Goal: Transaction & Acquisition: Obtain resource

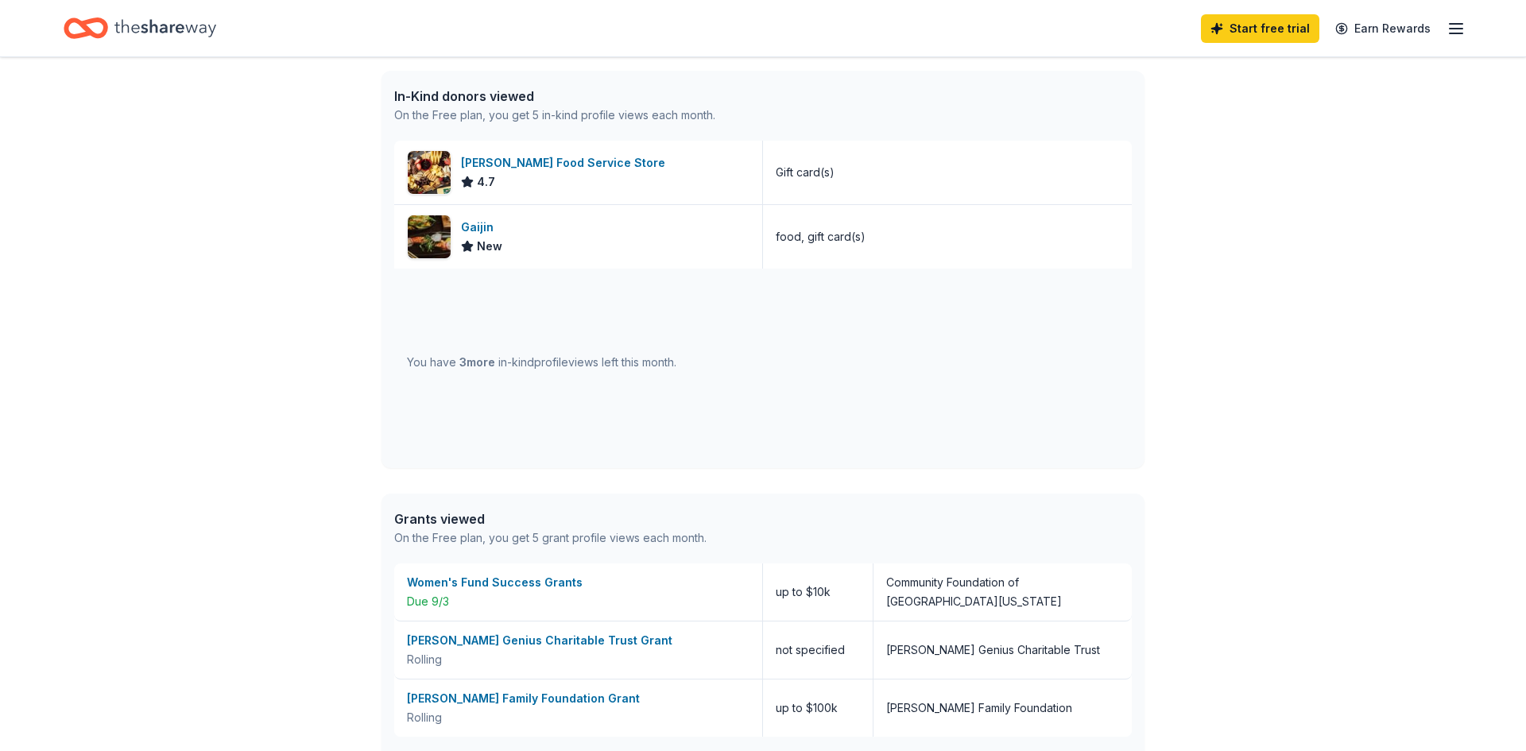
scroll to position [408, 0]
click at [1023, 116] on div "In-Kind donors viewed On the Free plan, you get 5 in-kind profile views each mo…" at bounding box center [762, 104] width 763 height 70
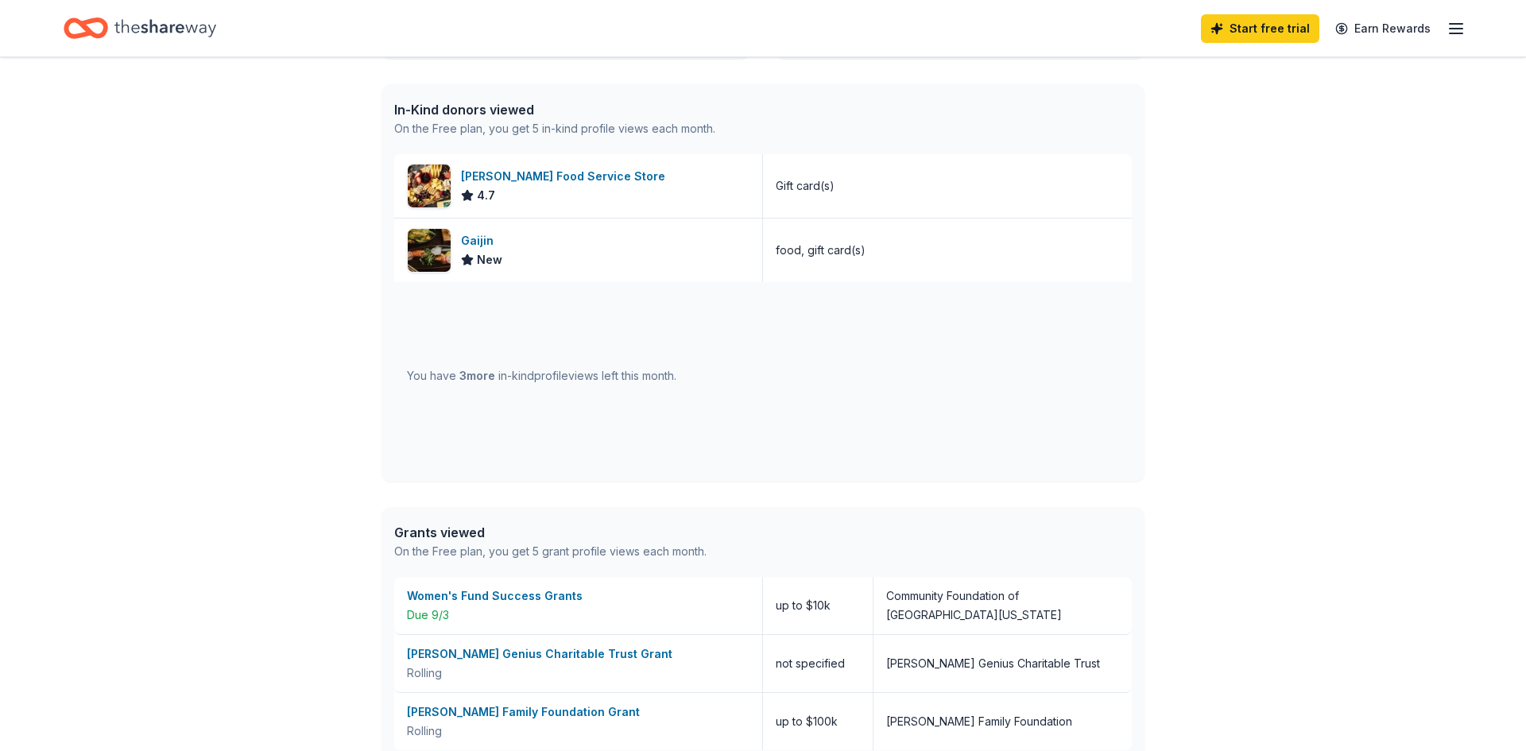
scroll to position [392, 0]
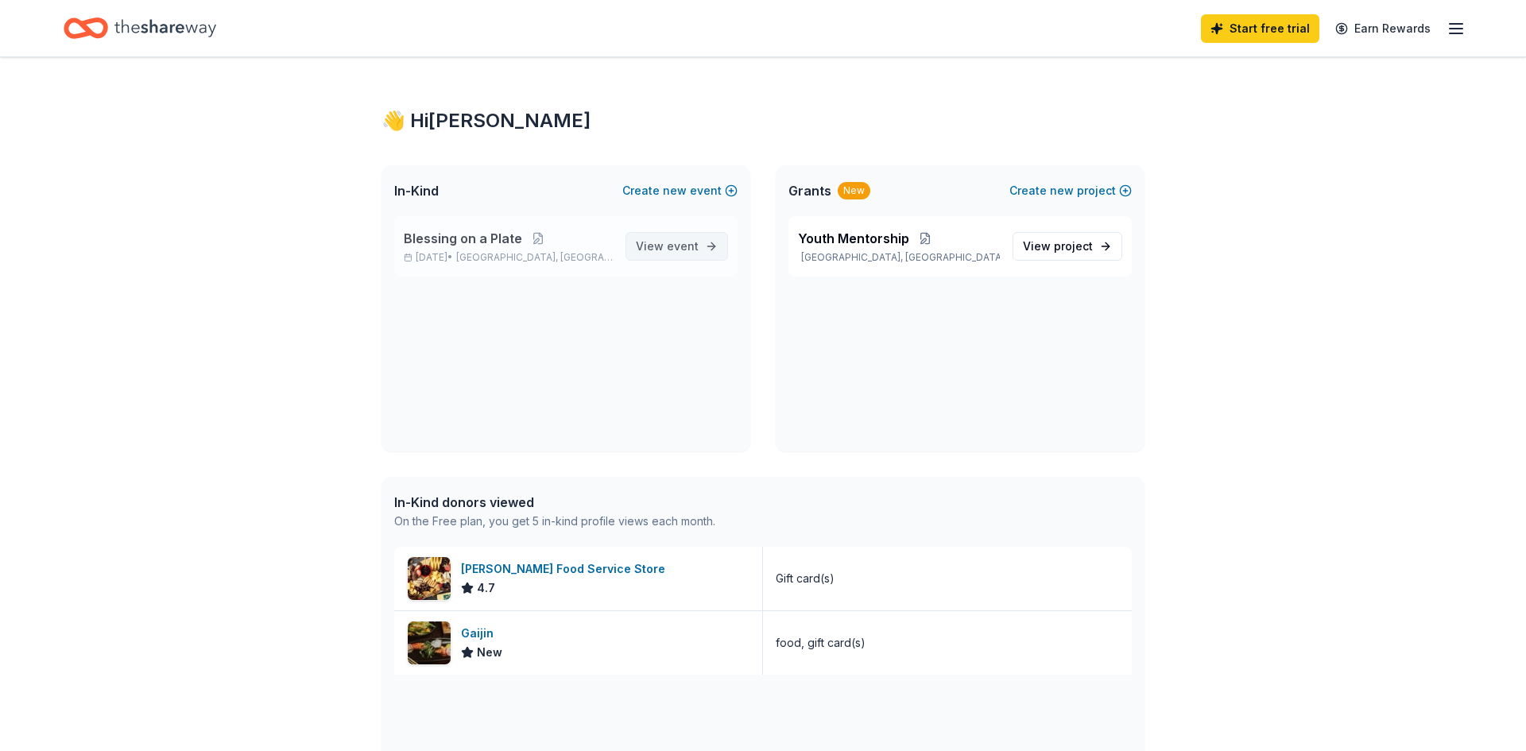
click at [652, 250] on span "View event" at bounding box center [667, 246] width 63 height 19
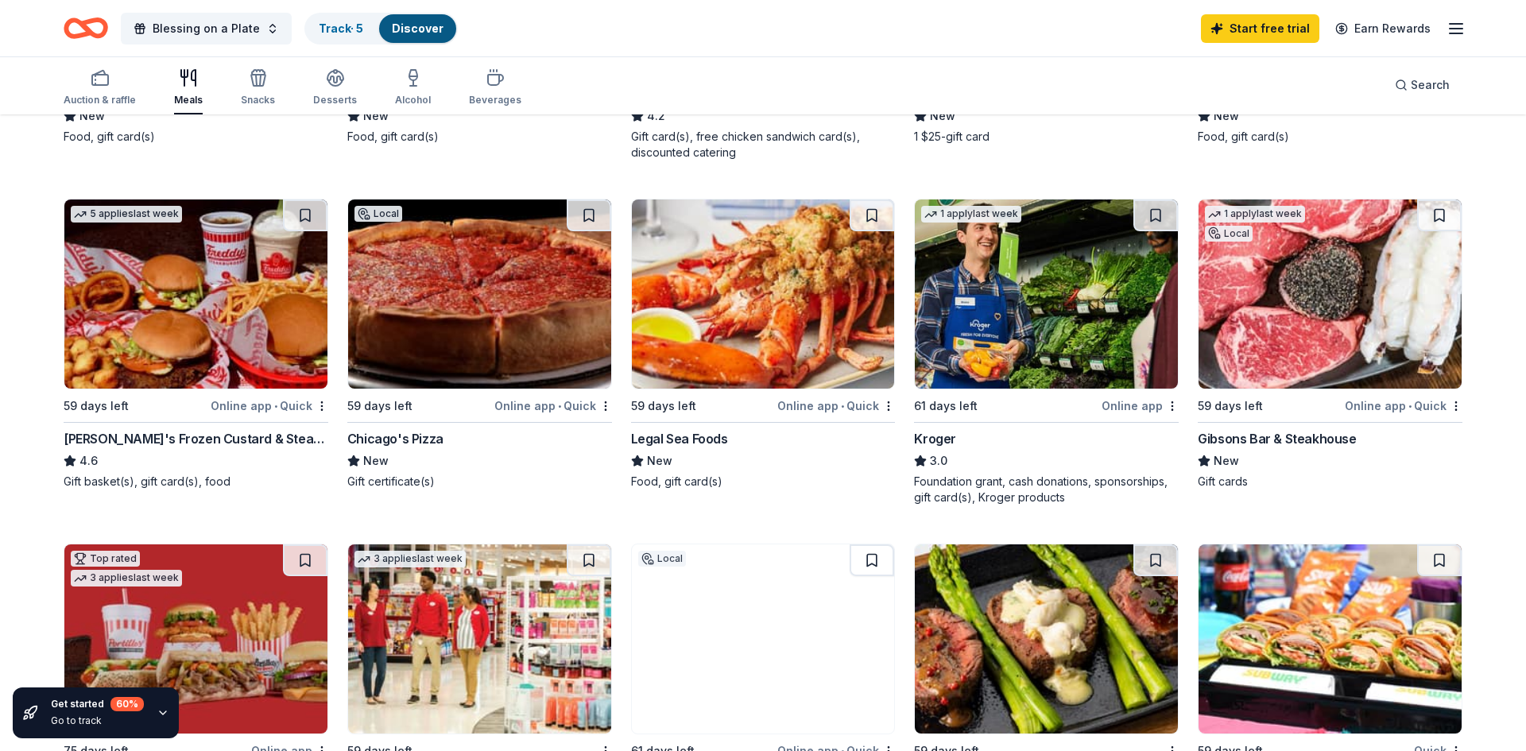
scroll to position [443, 0]
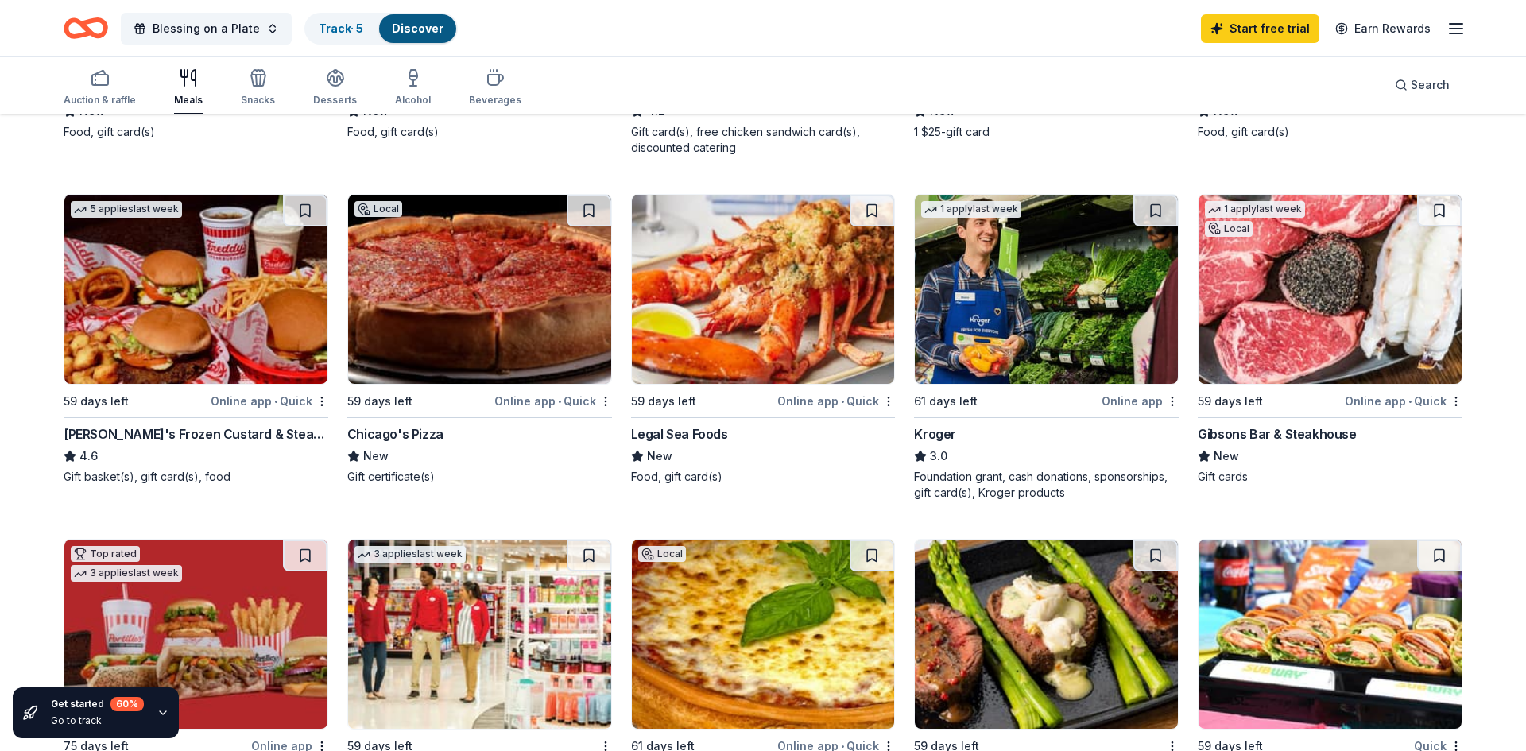
click at [498, 281] on img at bounding box center [479, 289] width 263 height 189
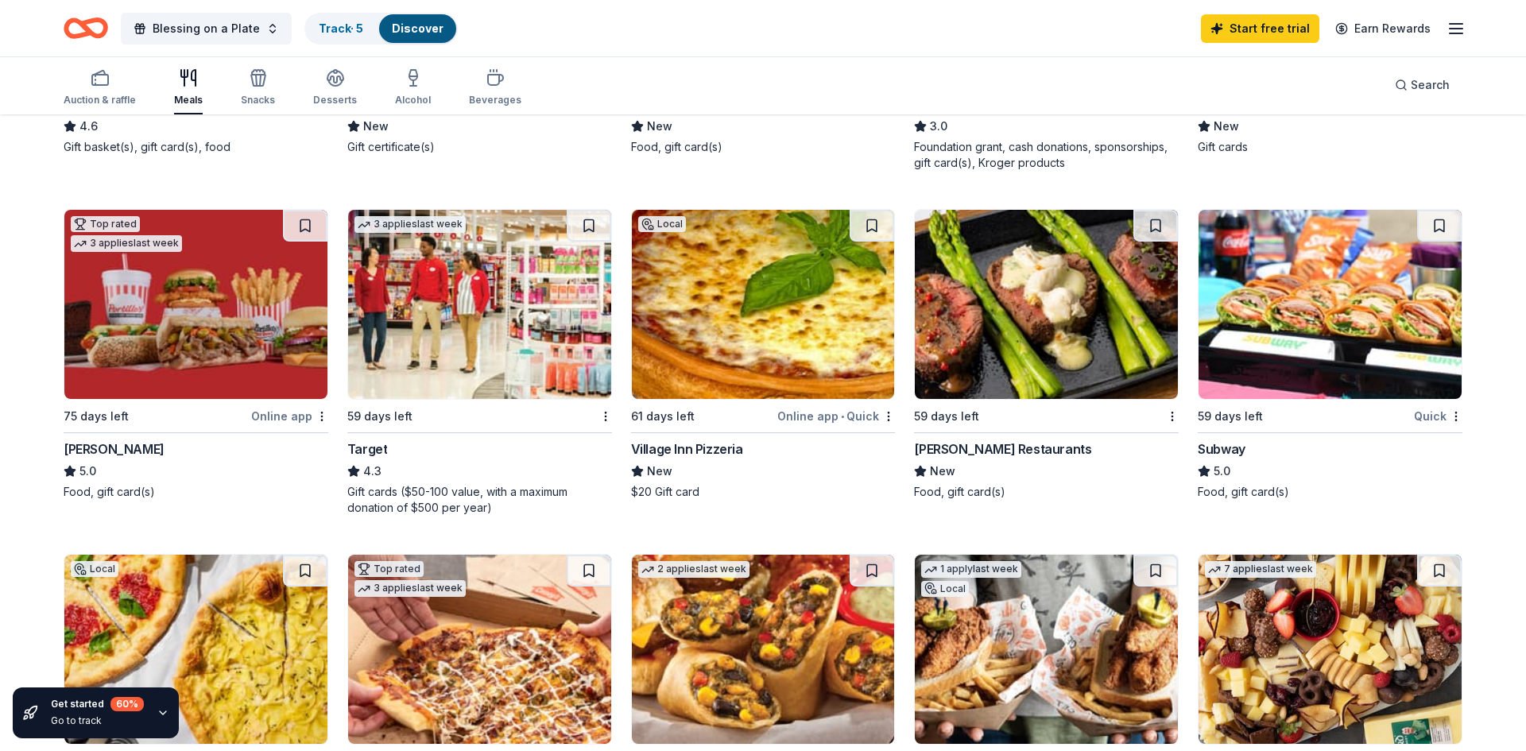
scroll to position [778, 0]
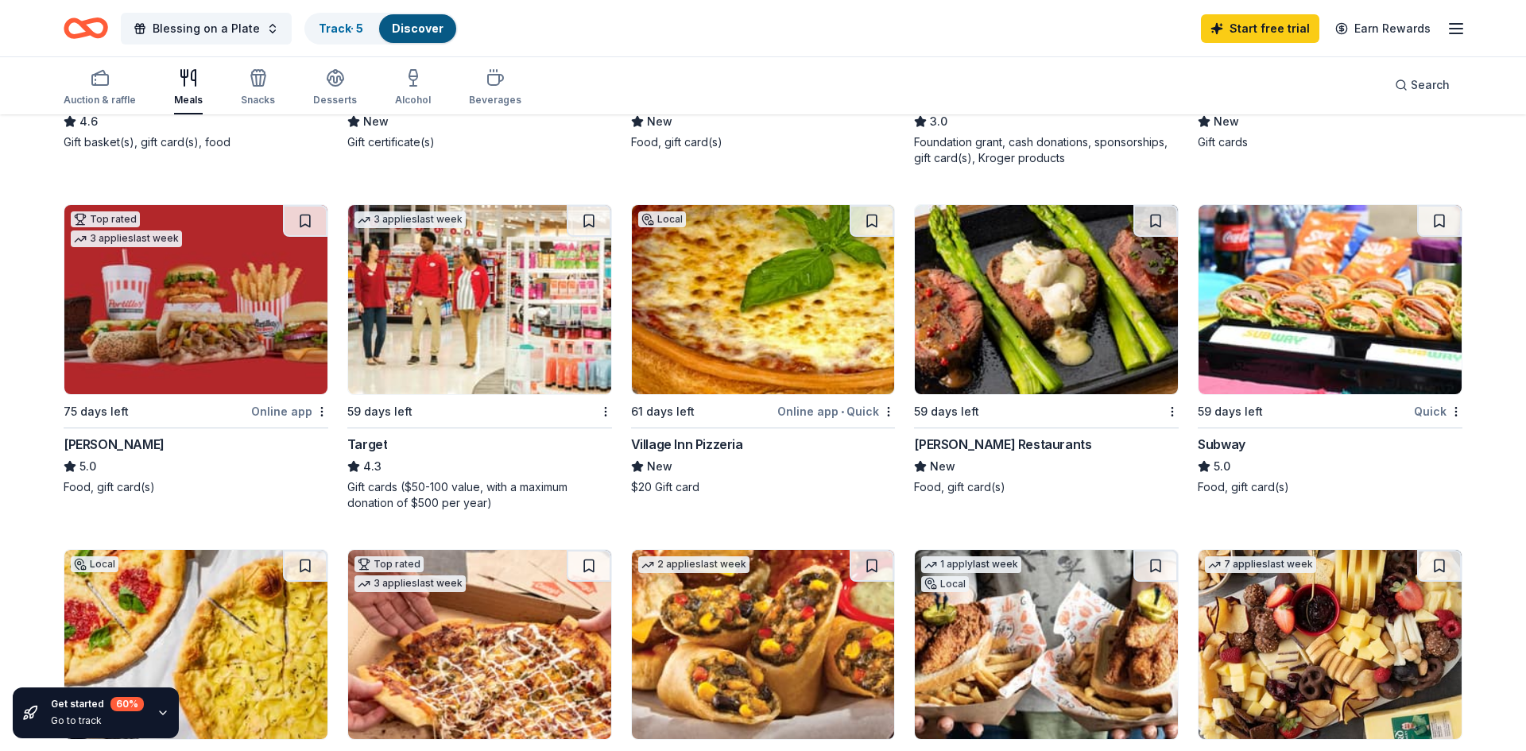
click at [1287, 296] on img at bounding box center [1329, 299] width 263 height 189
click at [223, 330] on img at bounding box center [195, 299] width 263 height 189
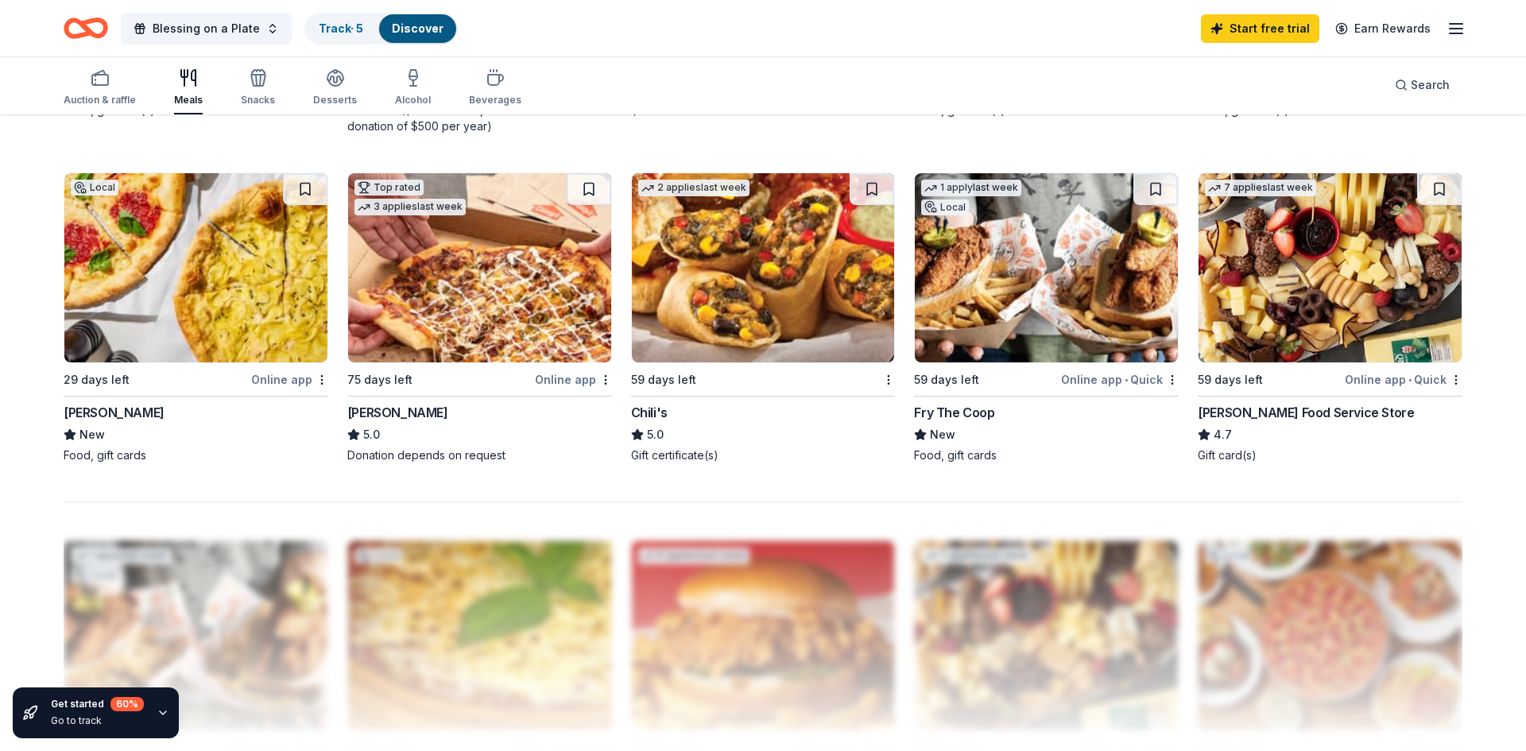
scroll to position [1143, 0]
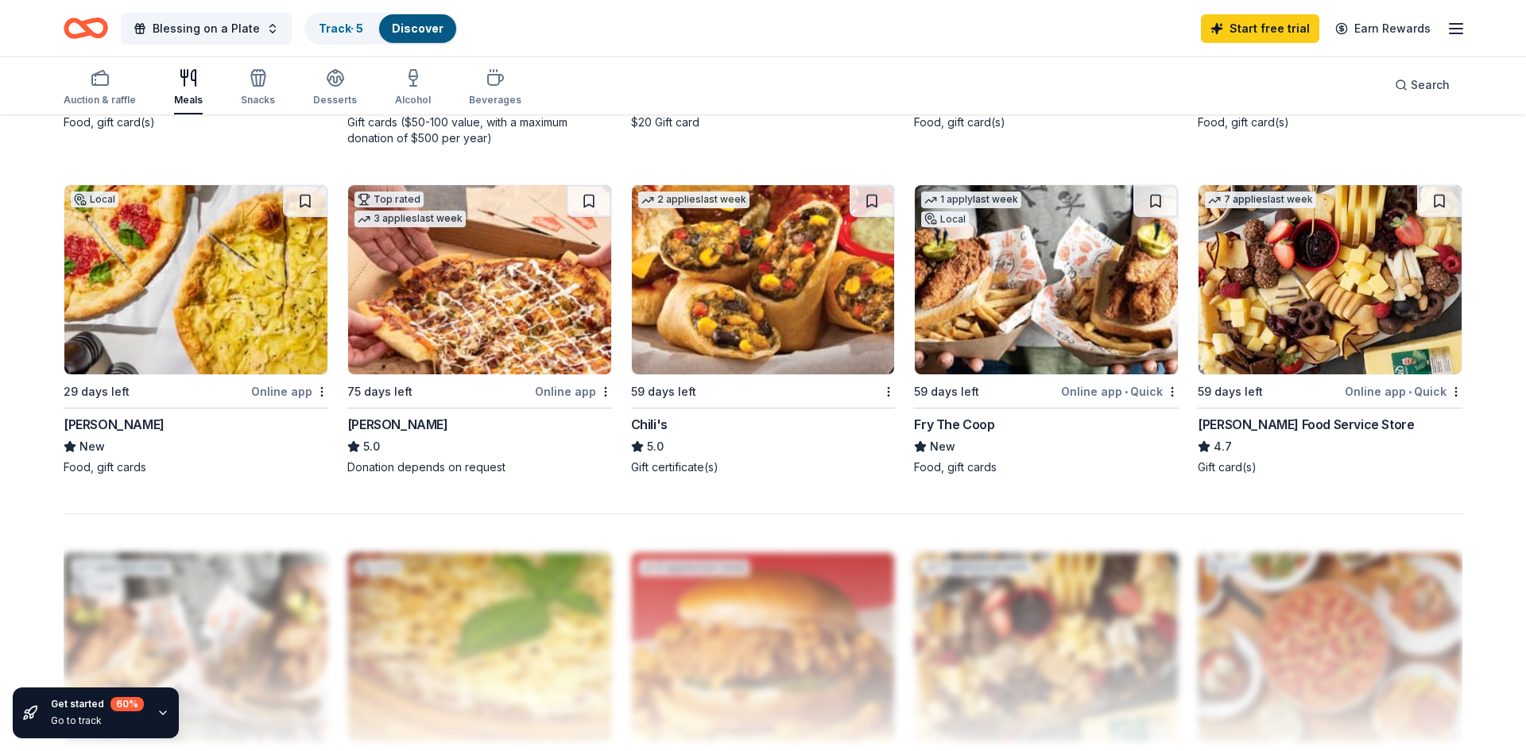
click at [485, 321] on img at bounding box center [479, 279] width 263 height 189
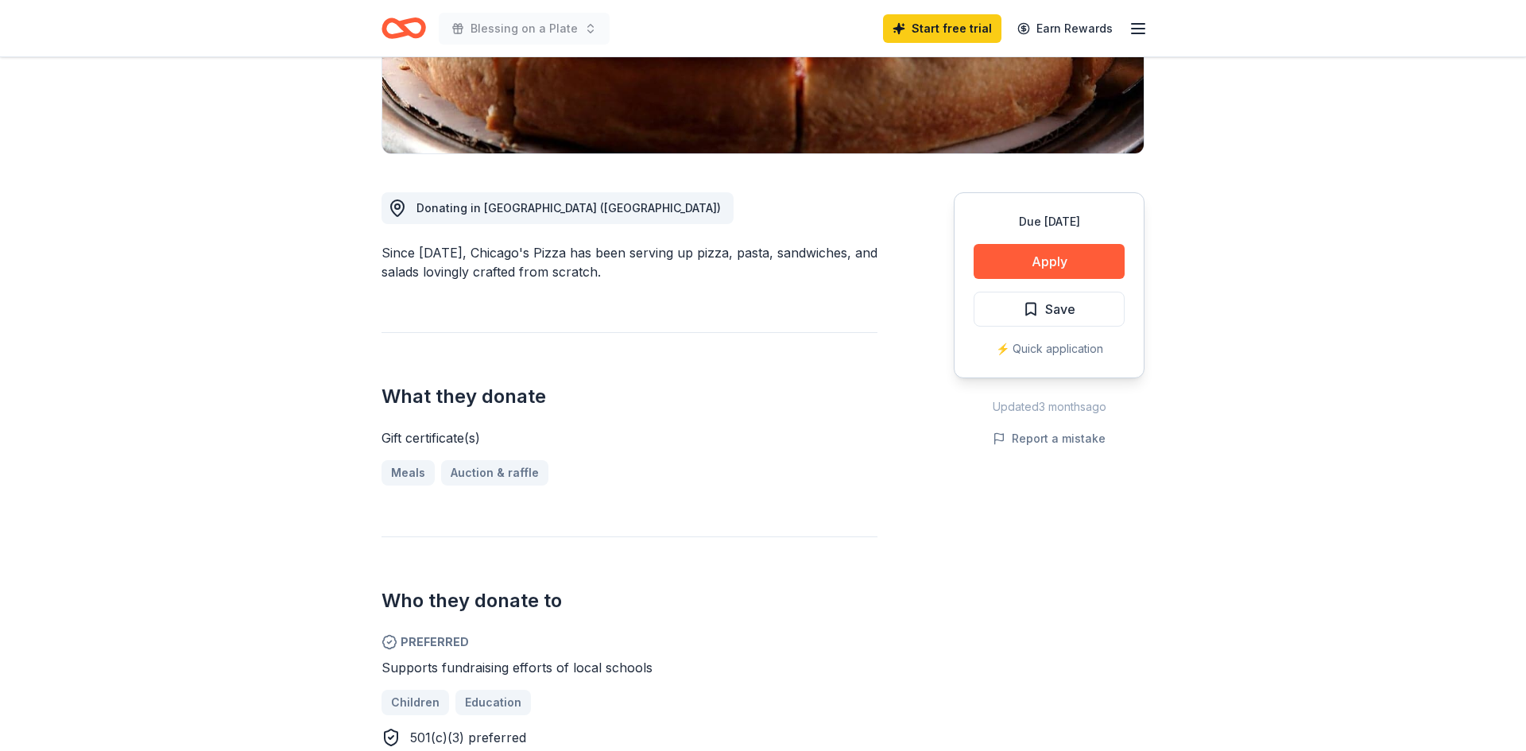
drag, startPoint x: 1525, startPoint y: 51, endPoint x: 1517, endPoint y: 180, distance: 129.8
click at [1520, 178] on div "Blessing on a Plate Start free trial Earn Rewards Due in 59 days Share Chicago'…" at bounding box center [763, 737] width 1526 height 2132
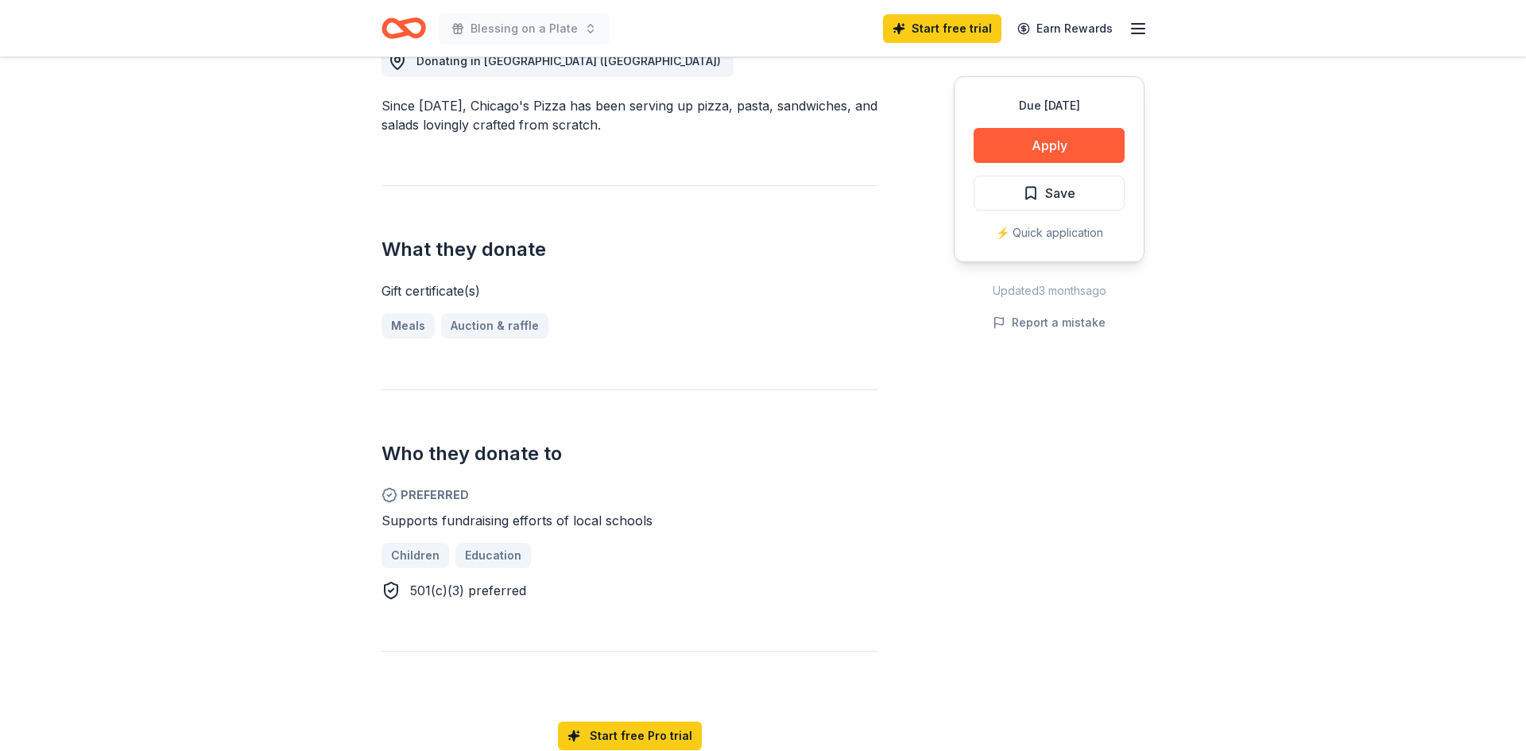
scroll to position [465, 0]
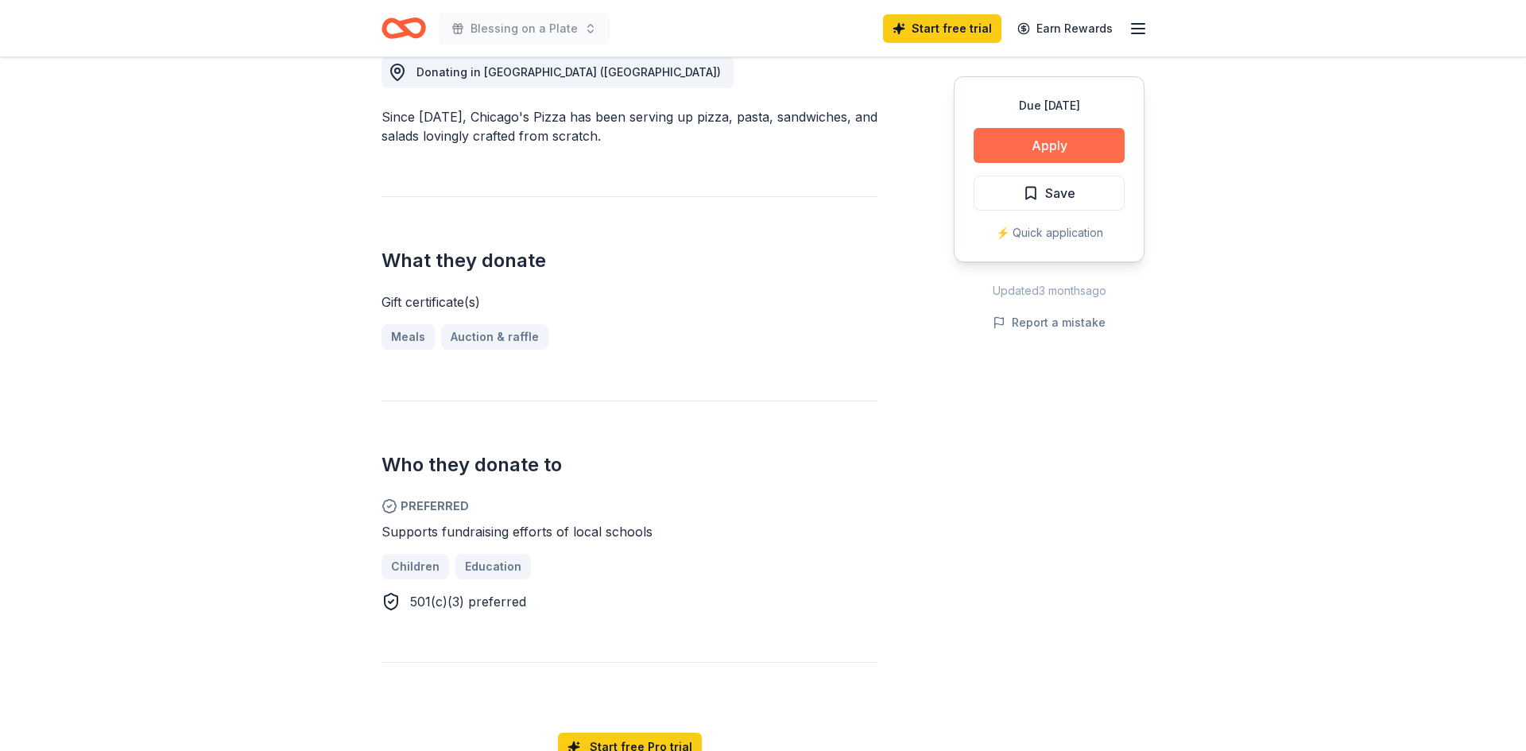
click at [1052, 147] on button "Apply" at bounding box center [1049, 145] width 151 height 35
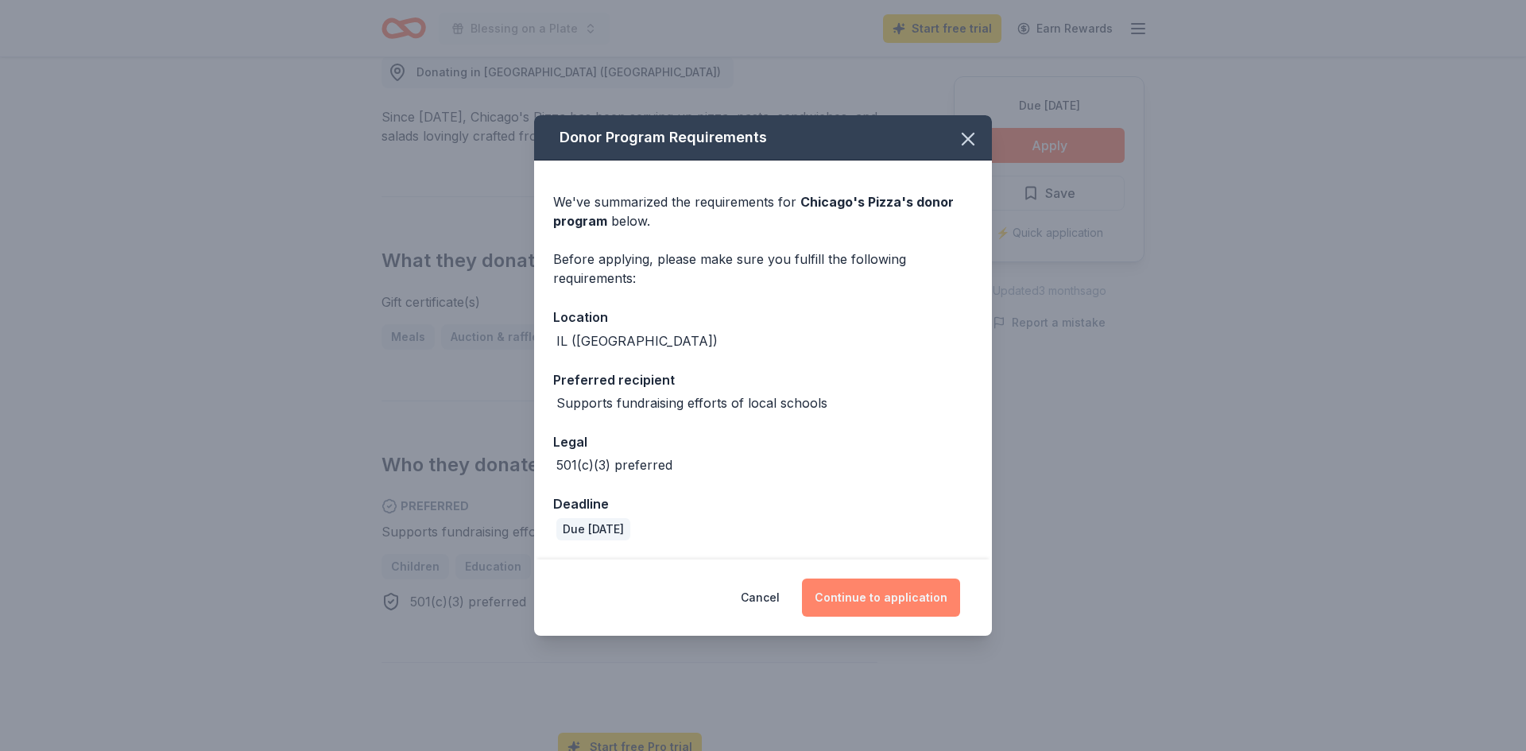
click at [873, 598] on button "Continue to application" at bounding box center [881, 598] width 158 height 38
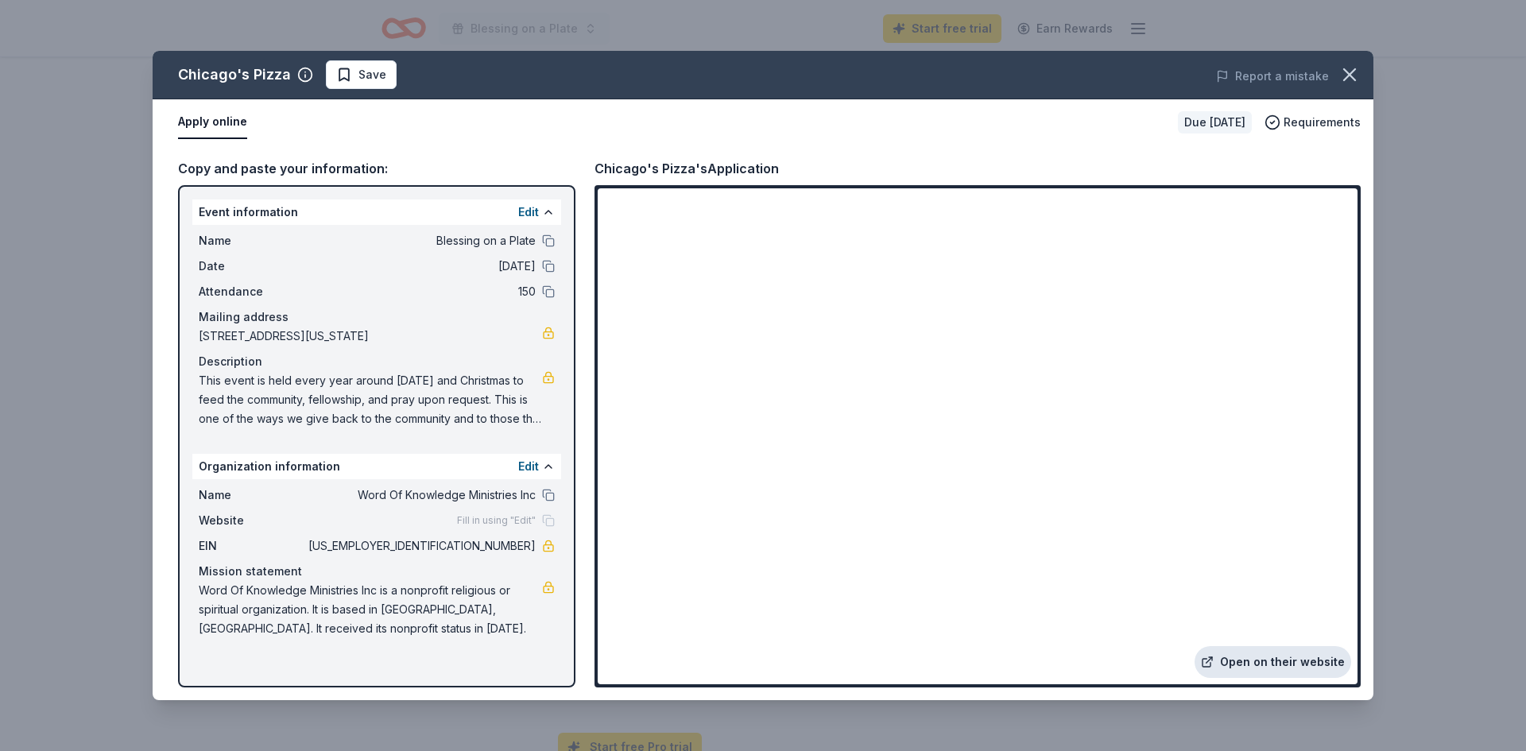
click at [1253, 662] on link "Open on their website" at bounding box center [1272, 662] width 157 height 32
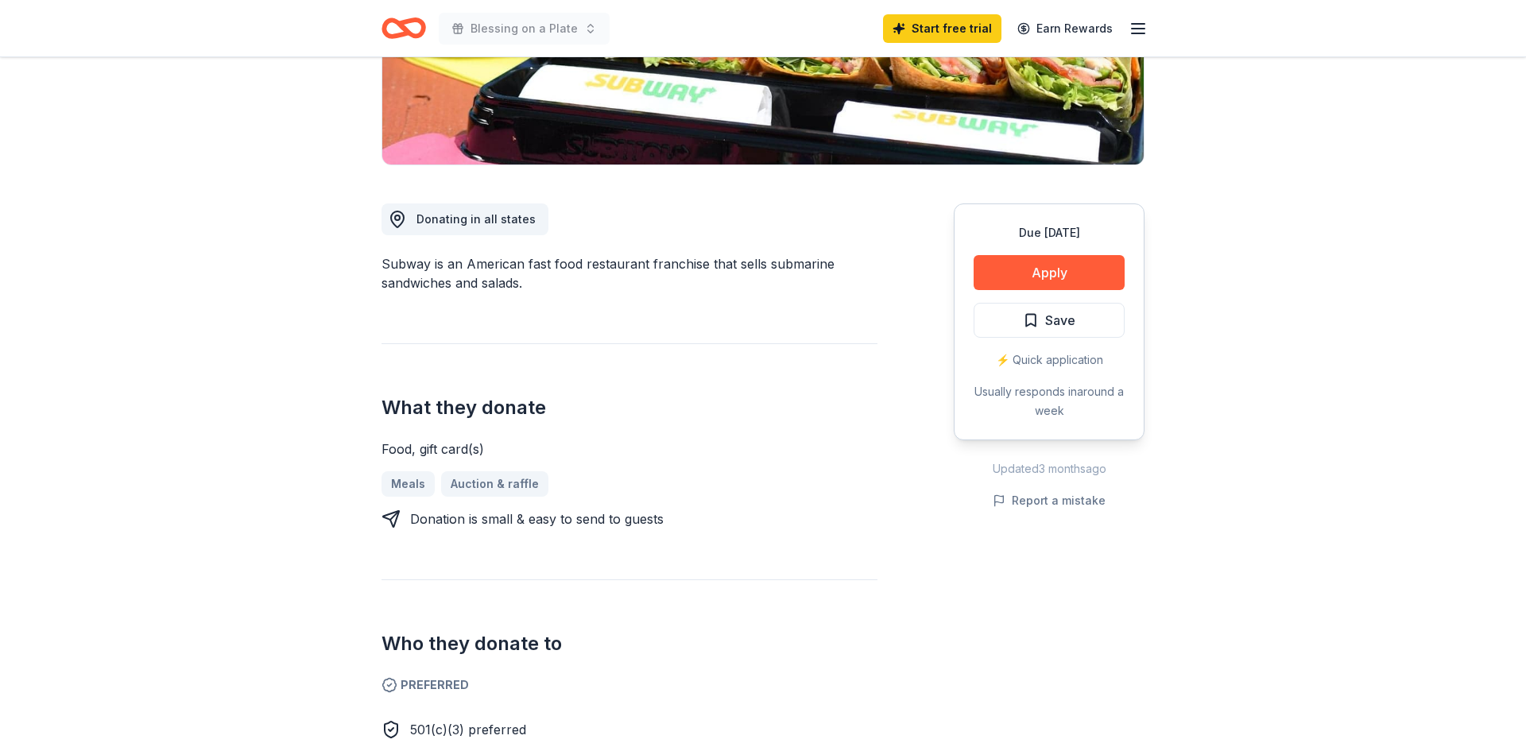
scroll to position [347, 0]
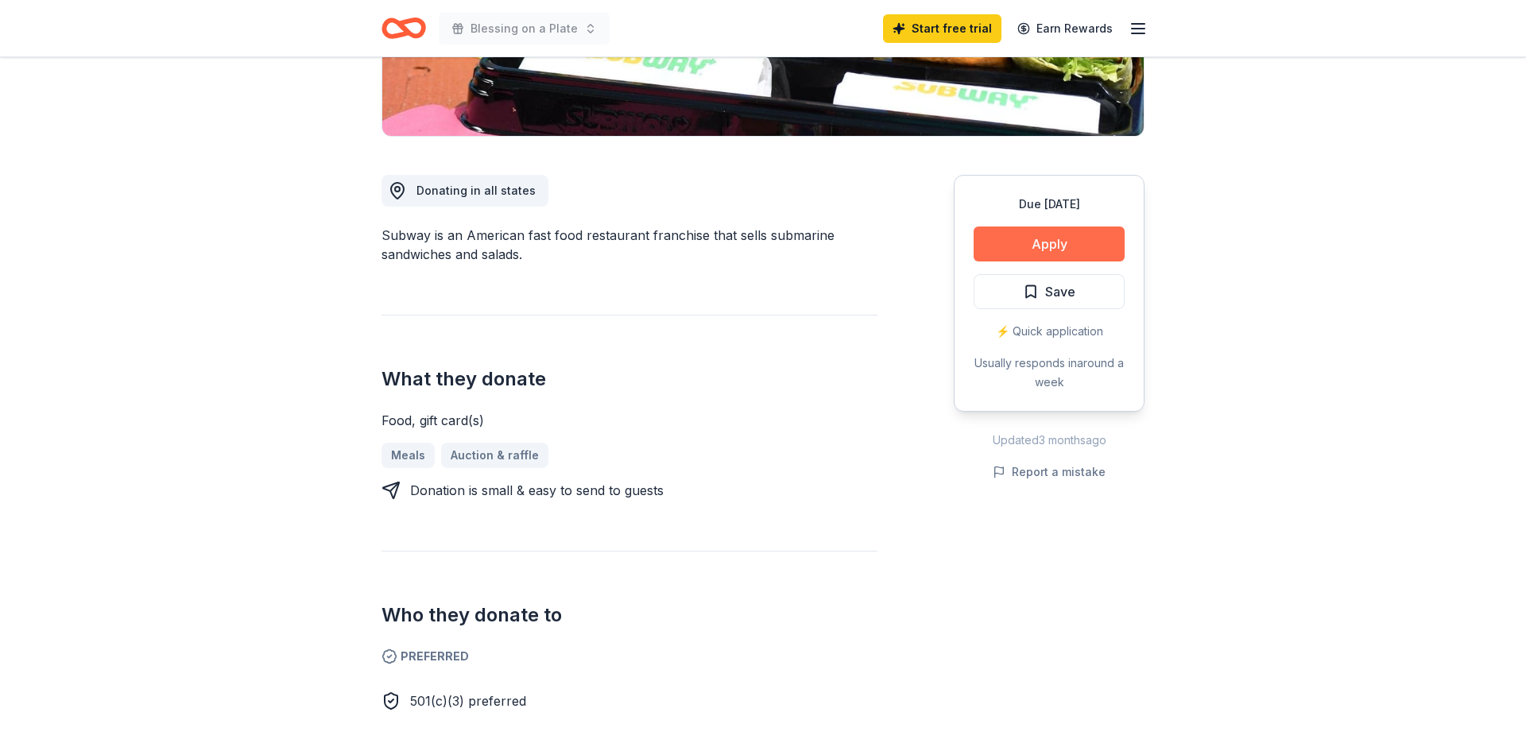
click at [1074, 239] on button "Apply" at bounding box center [1049, 243] width 151 height 35
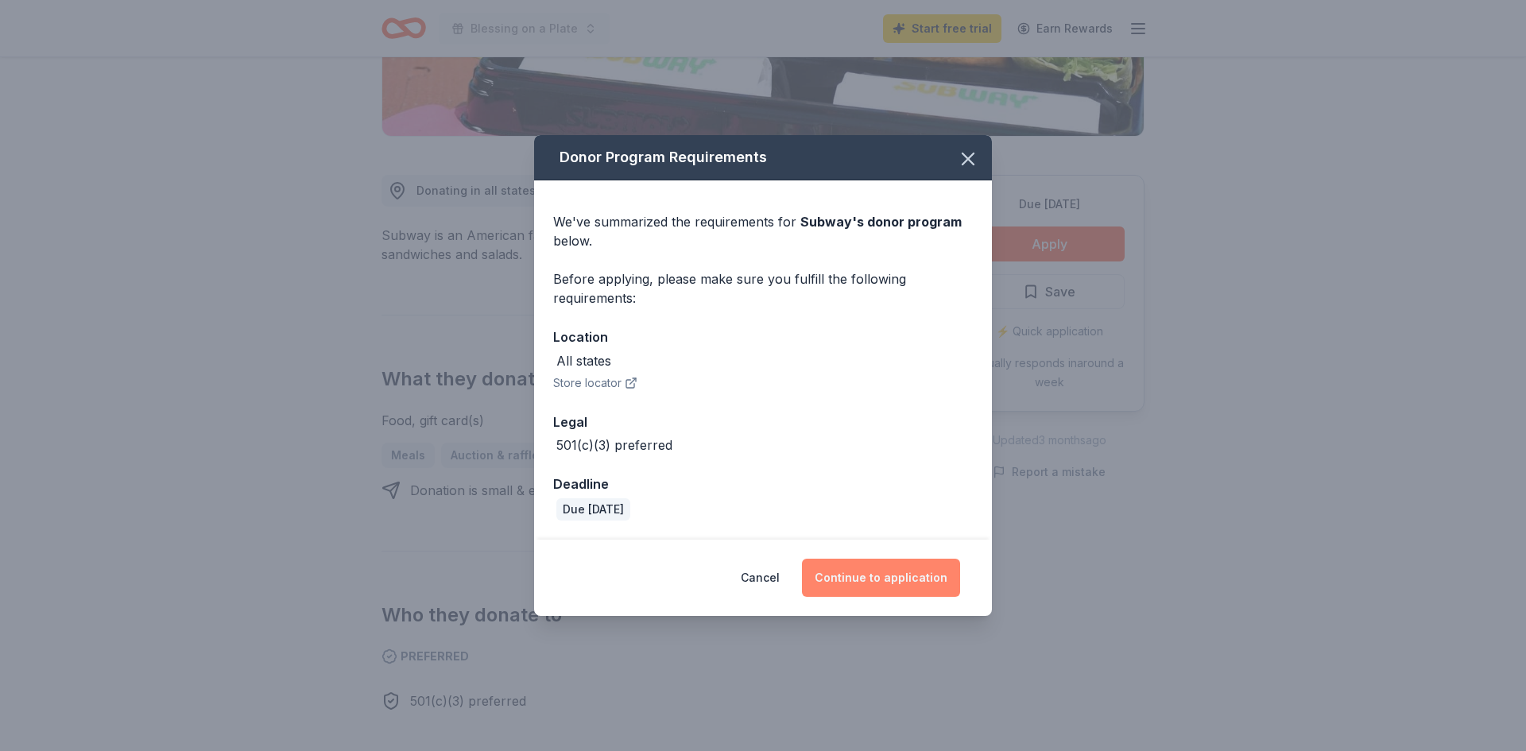
click at [875, 575] on button "Continue to application" at bounding box center [881, 578] width 158 height 38
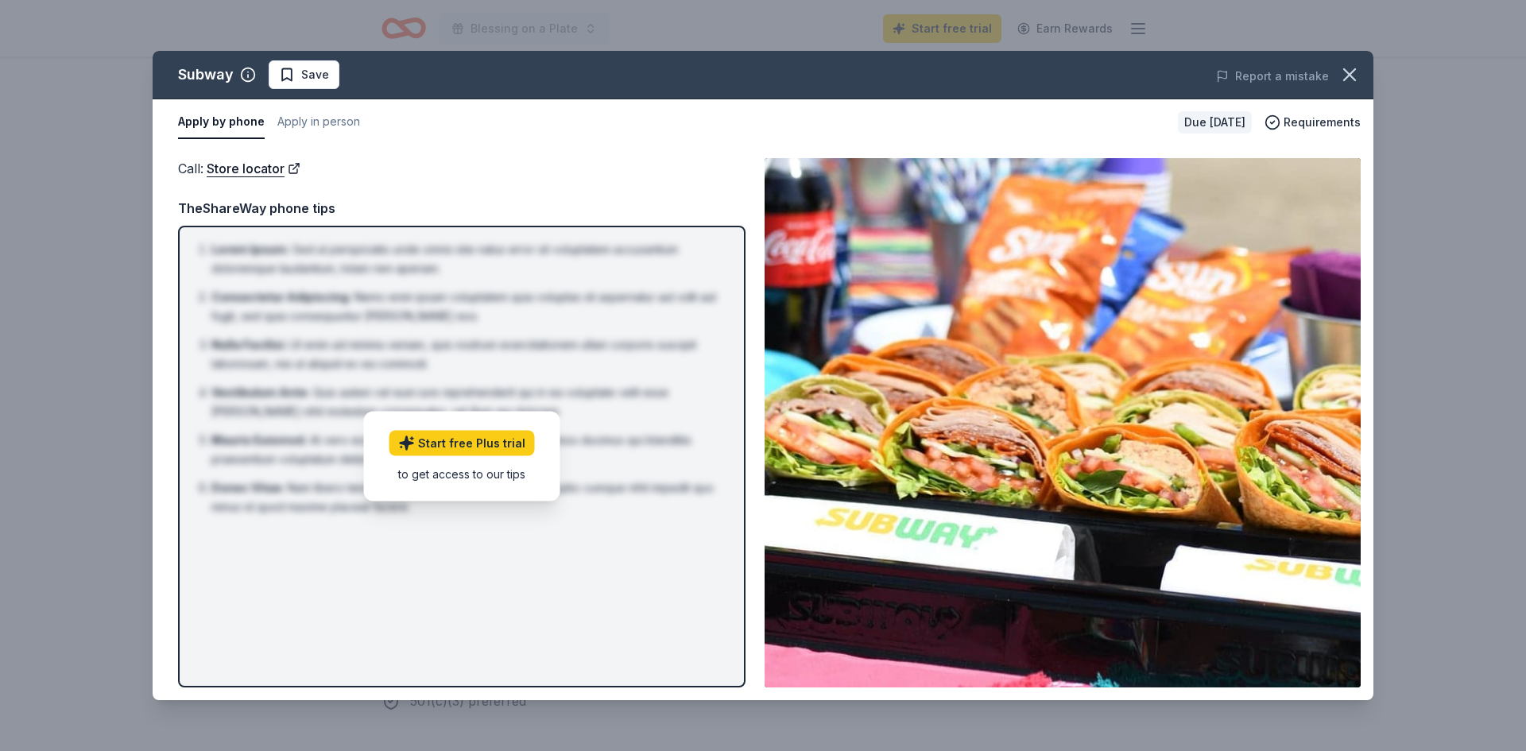
click at [652, 445] on li "Mauris Euismod : At vero eos et accusamus et iusto odio dignissimos ducimus qui…" at bounding box center [466, 450] width 510 height 38
click at [308, 130] on button "Apply in person" at bounding box center [318, 122] width 83 height 33
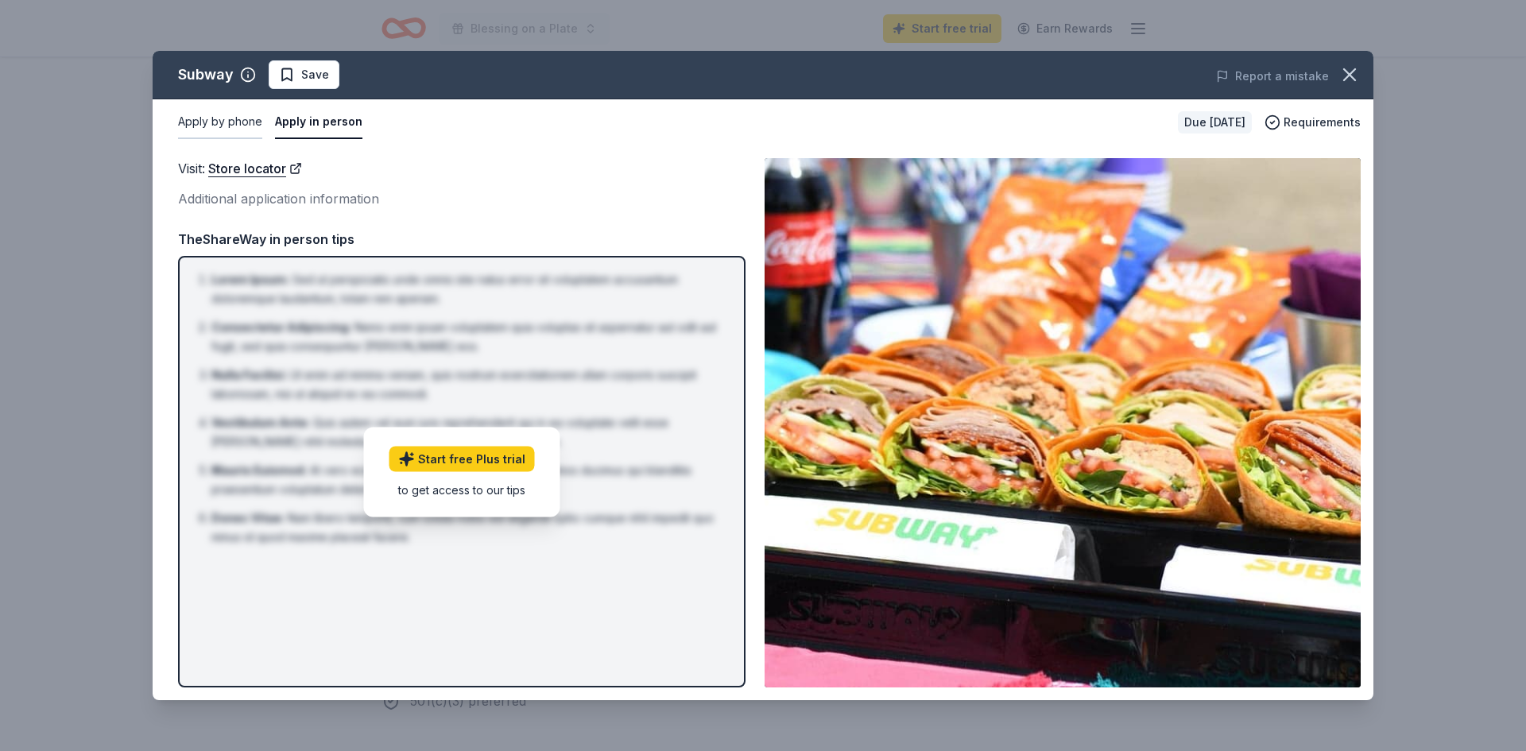
click at [218, 117] on button "Apply by phone" at bounding box center [220, 122] width 84 height 33
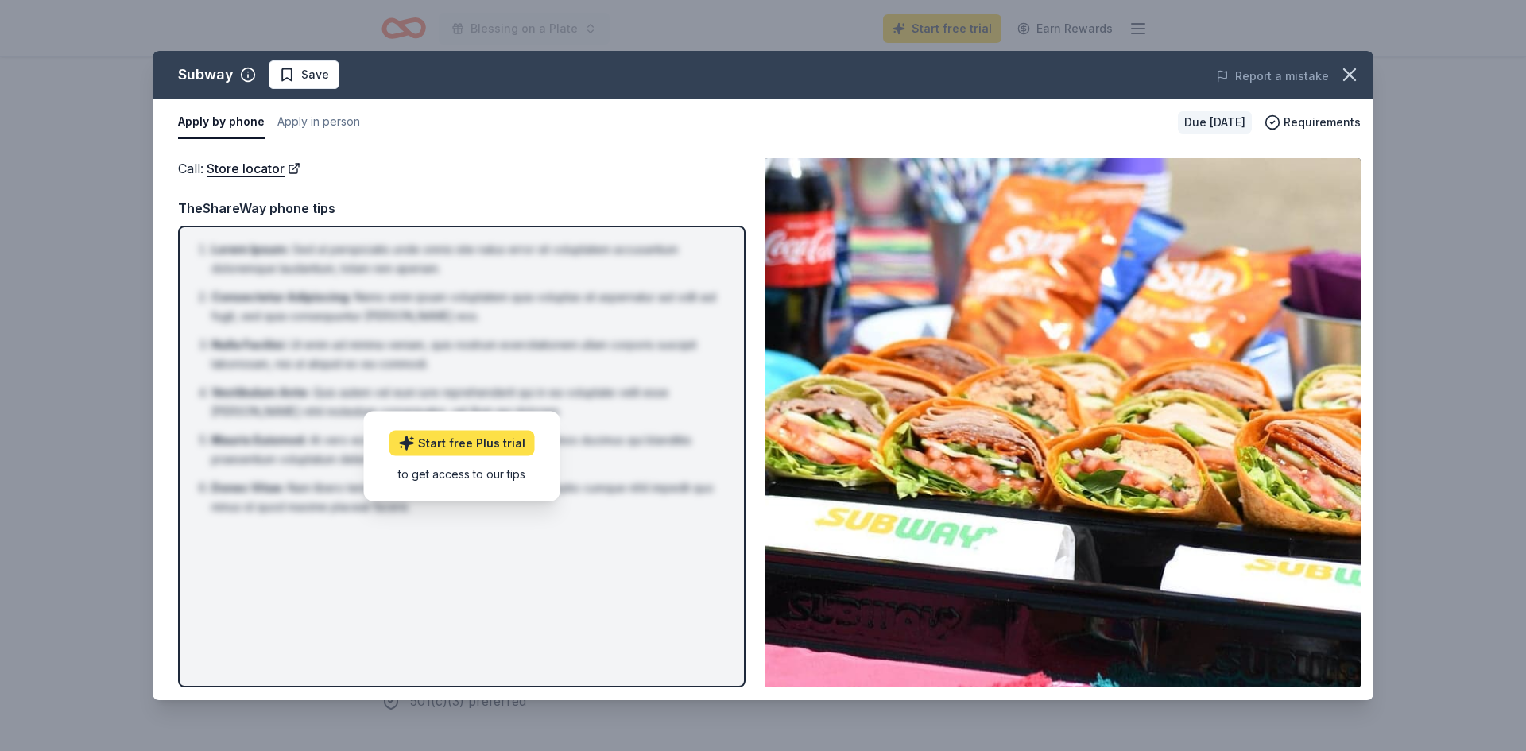
click at [422, 447] on link "Start free Plus trial" at bounding box center [461, 443] width 145 height 25
click at [296, 361] on li "Nulla Facilisi : Ut enim ad minima veniam, quis nostrum exercitationem ullam co…" at bounding box center [466, 354] width 510 height 38
click at [296, 359] on li "Nulla Facilisi : Ut enim ad minima veniam, quis nostrum exercitationem ullam co…" at bounding box center [466, 354] width 510 height 38
click at [1346, 81] on icon "button" at bounding box center [1349, 75] width 22 height 22
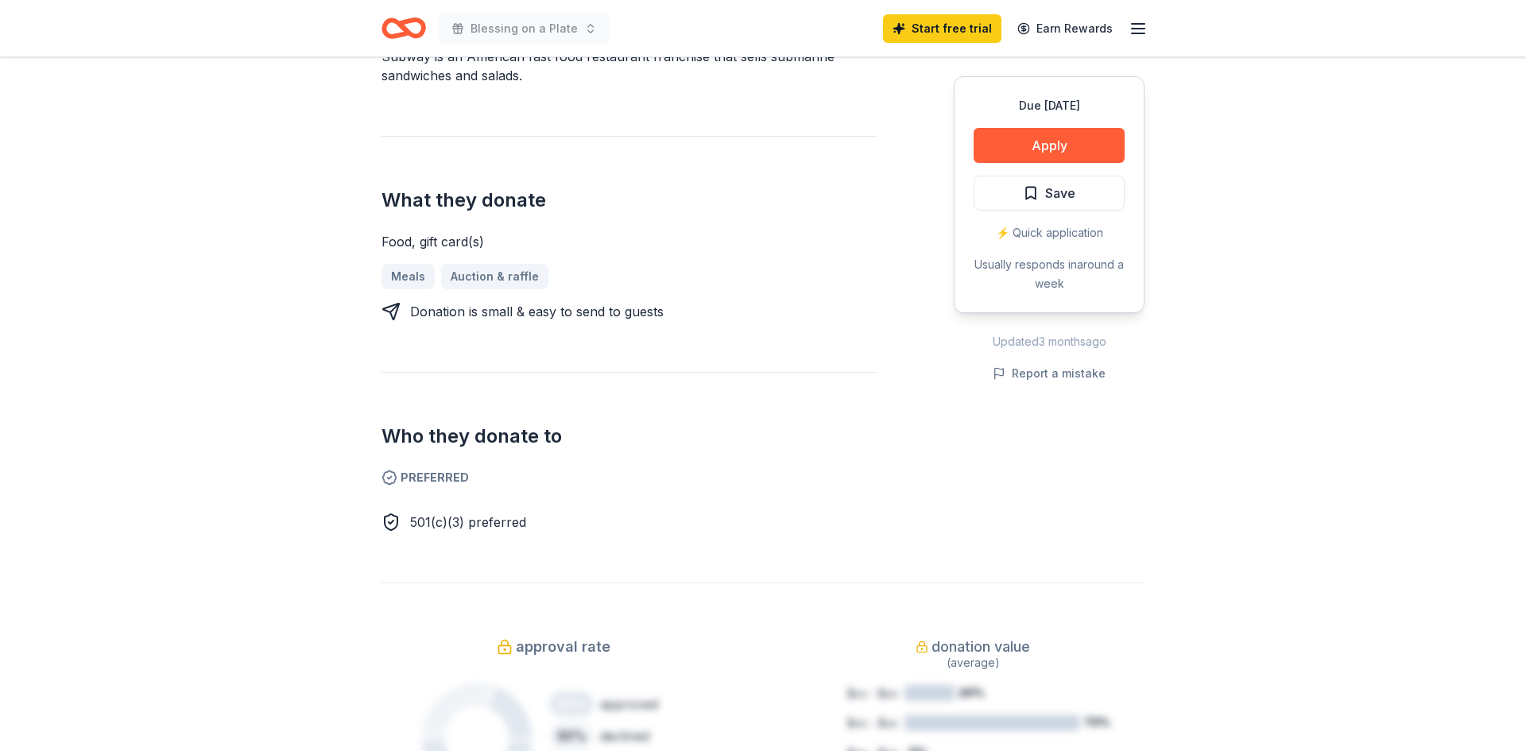
scroll to position [438, 0]
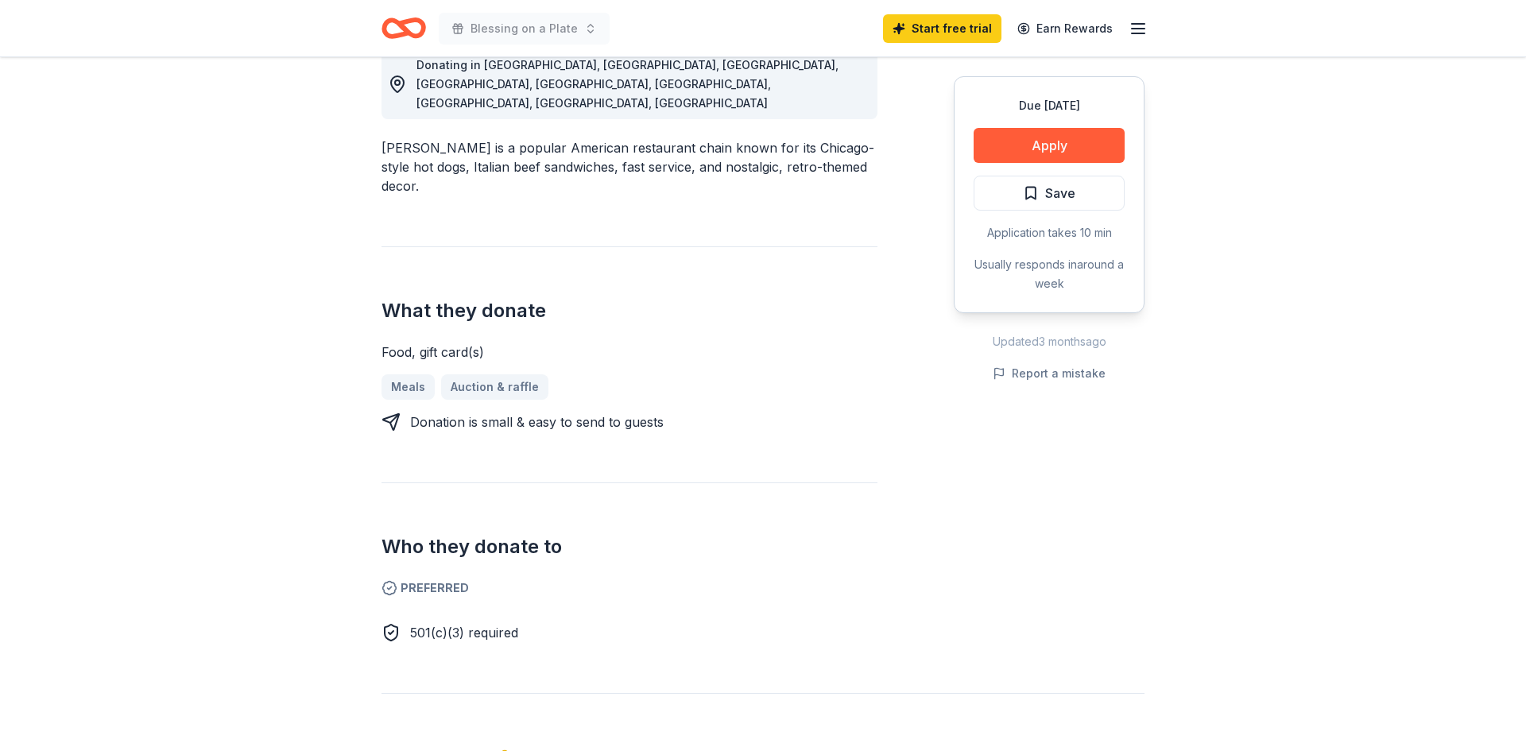
scroll to position [482, 0]
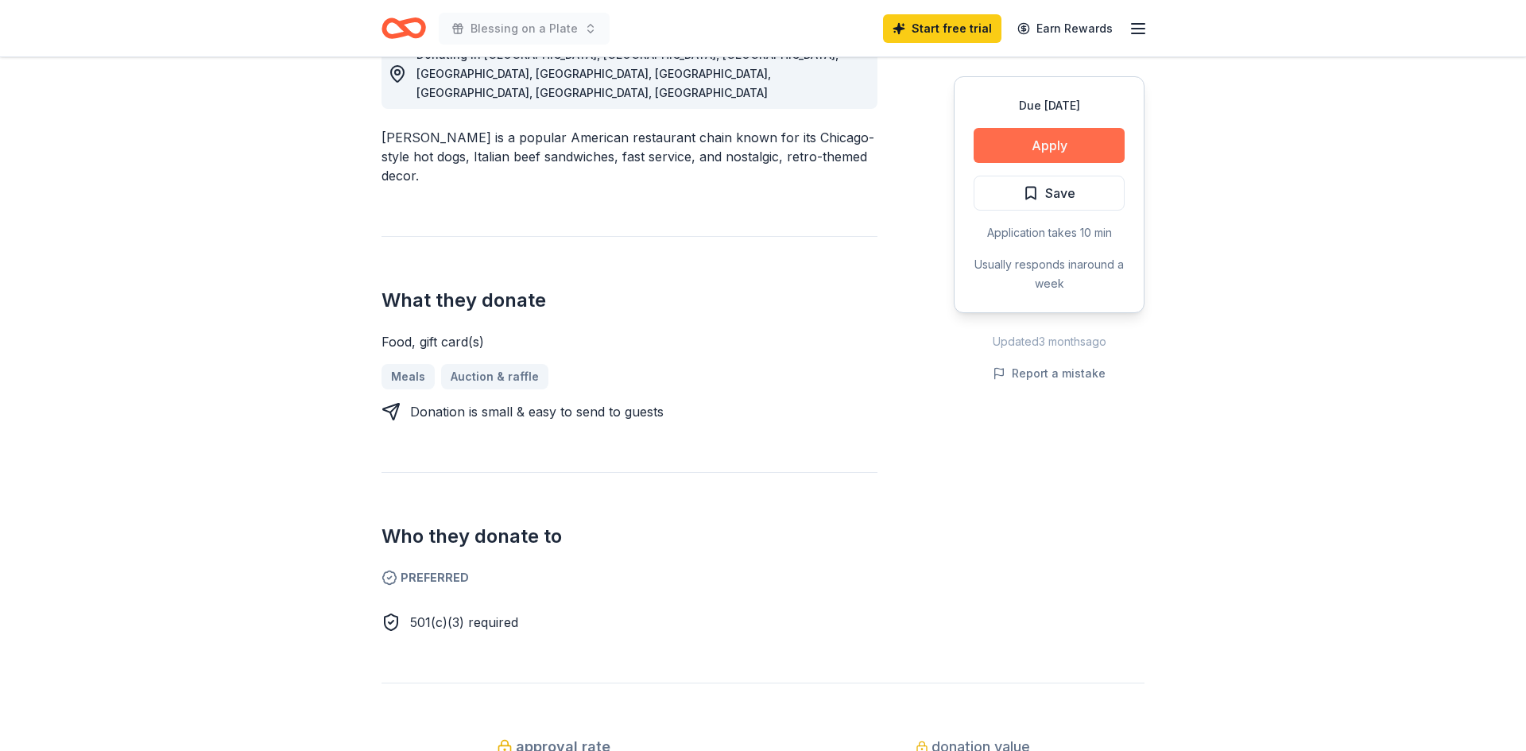
click at [1051, 142] on button "Apply" at bounding box center [1049, 145] width 151 height 35
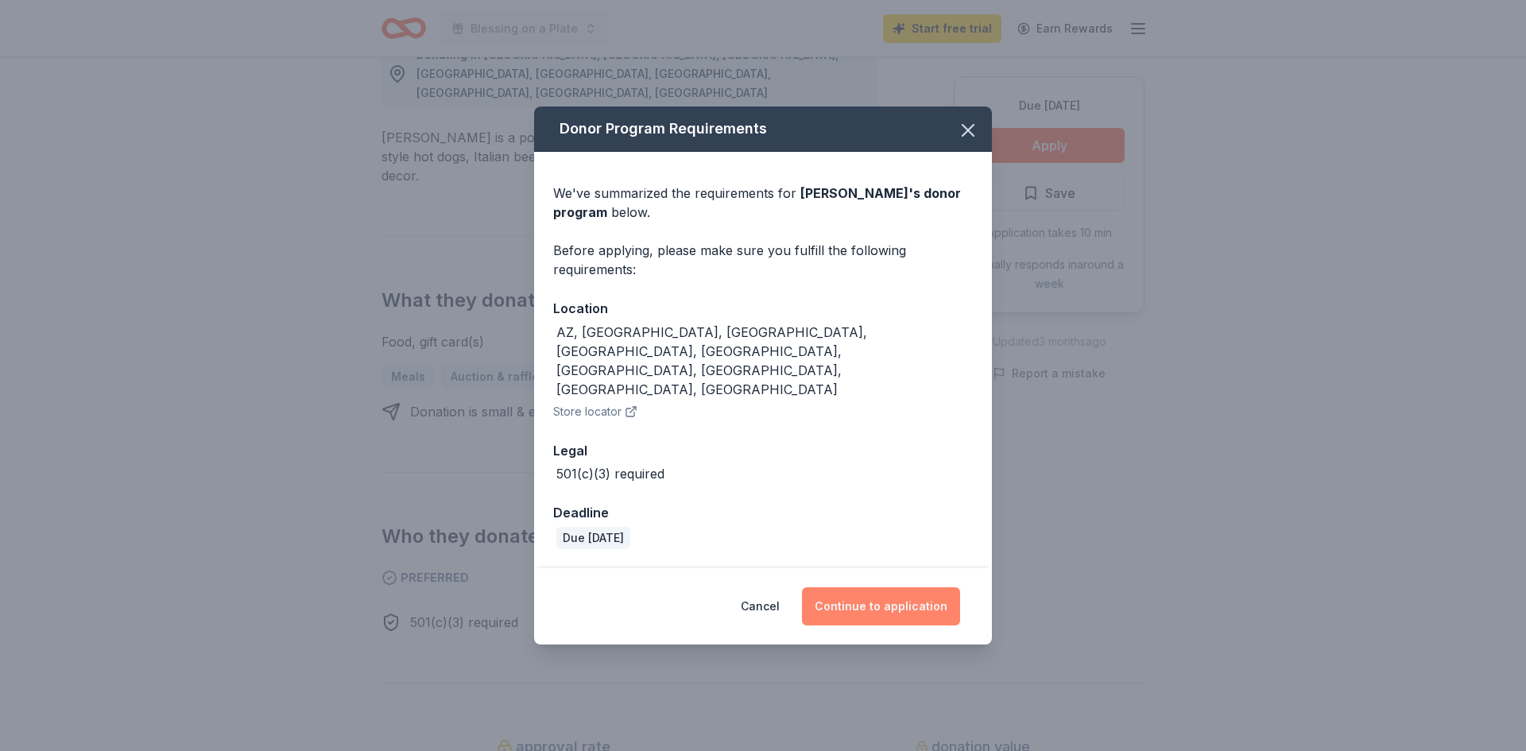
click at [905, 587] on button "Continue to application" at bounding box center [881, 606] width 158 height 38
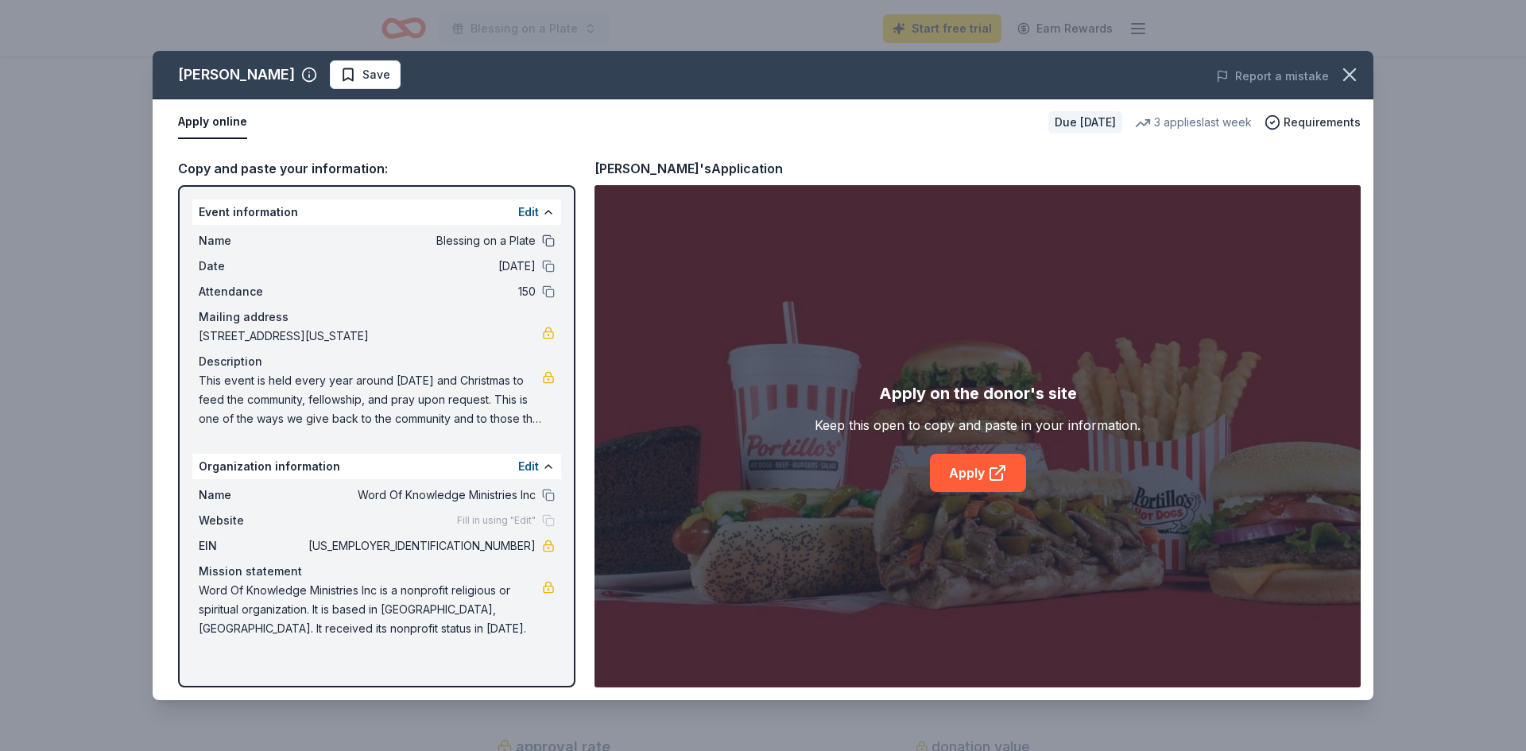
click at [552, 238] on button at bounding box center [548, 240] width 13 height 13
click at [527, 214] on button "Edit" at bounding box center [528, 212] width 21 height 19
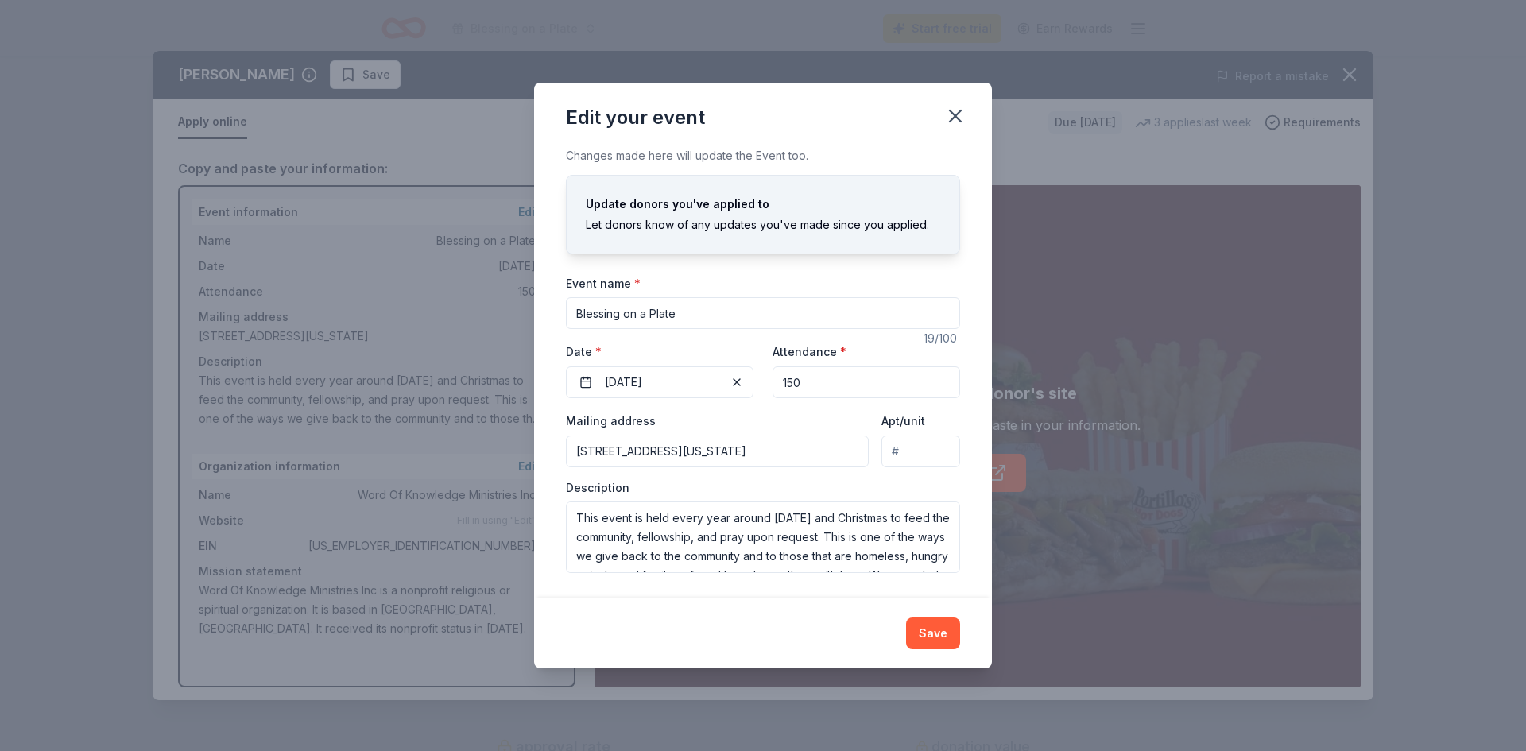
drag, startPoint x: 919, startPoint y: 638, endPoint x: 910, endPoint y: 625, distance: 16.5
click at [922, 637] on button "Save" at bounding box center [933, 634] width 54 height 32
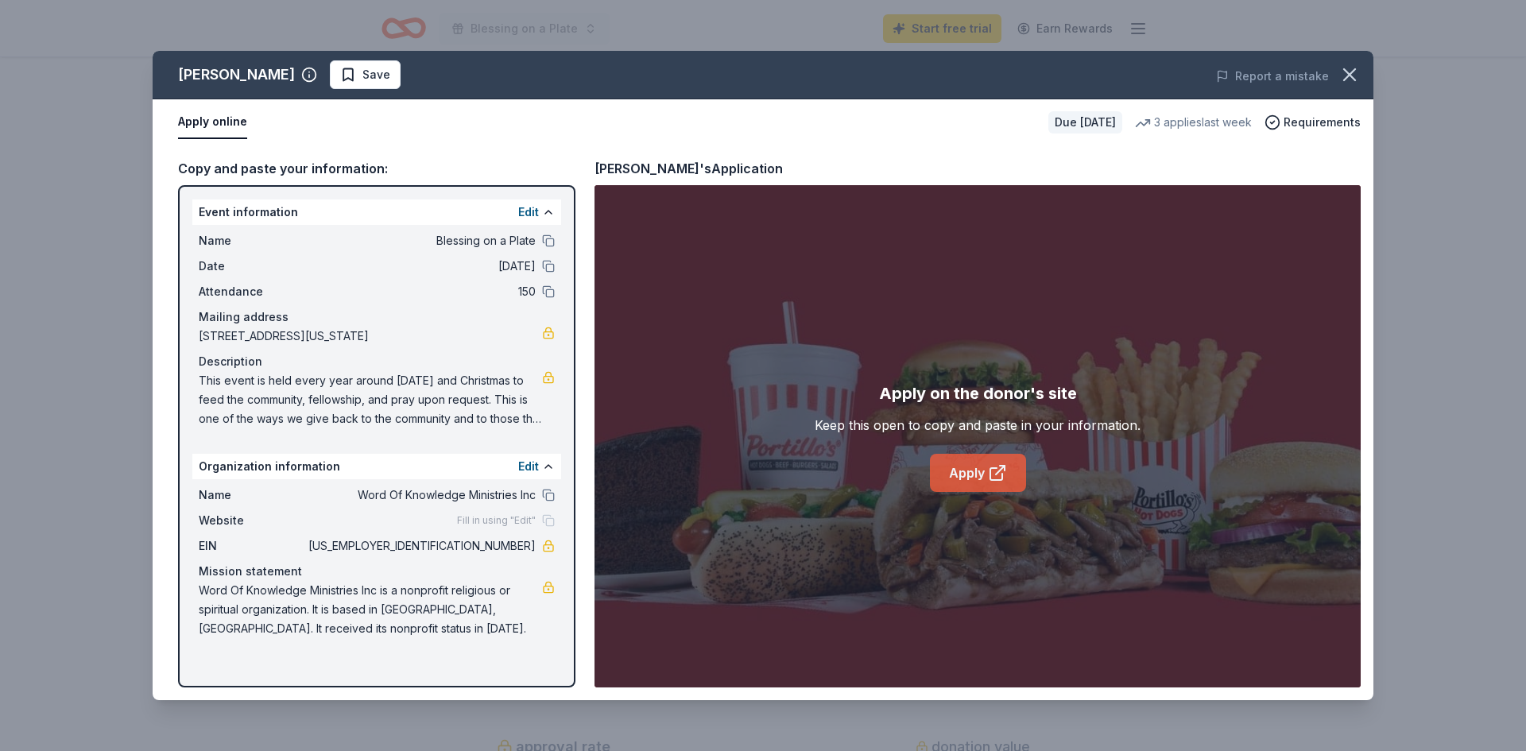
click at [966, 479] on link "Apply" at bounding box center [978, 473] width 96 height 38
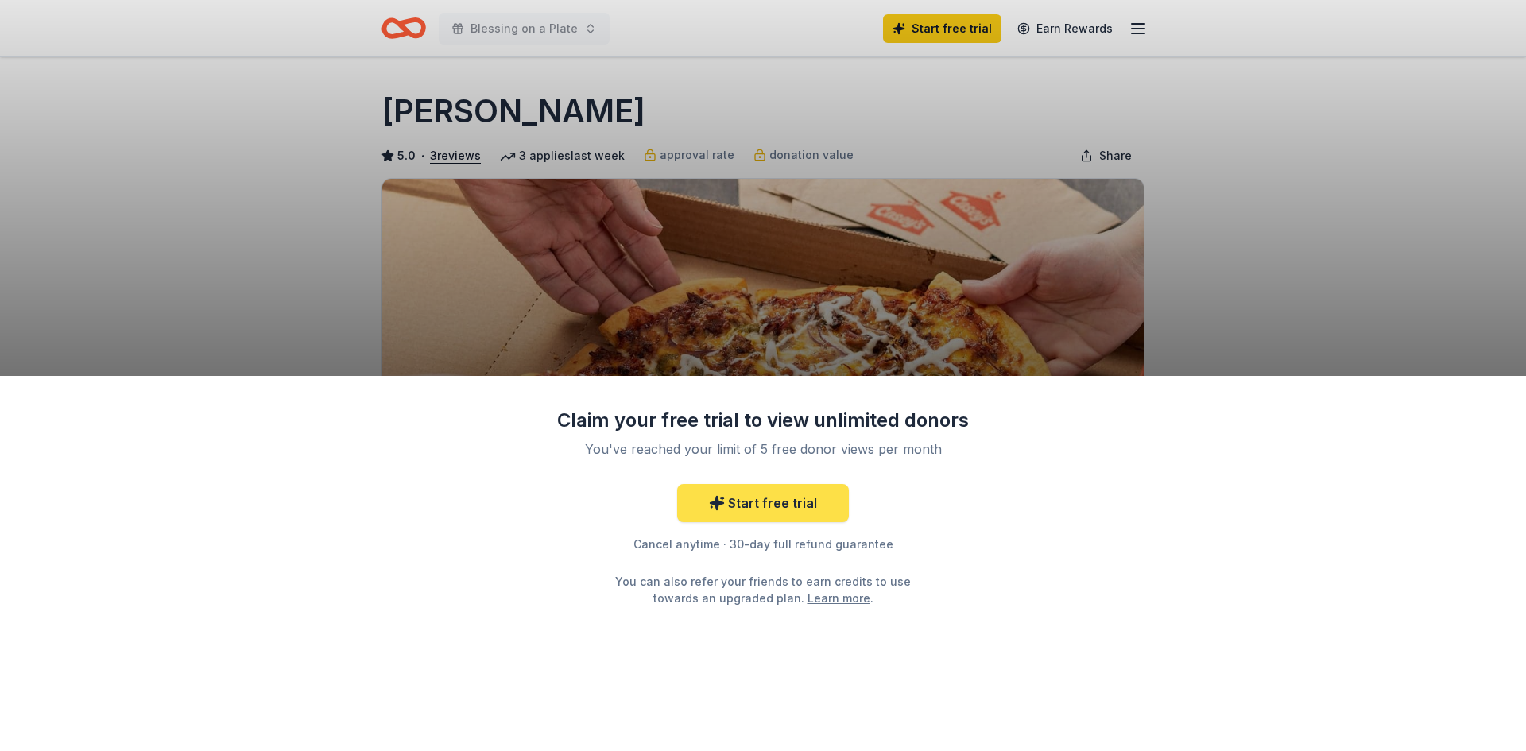
click at [784, 505] on link "Start free trial" at bounding box center [763, 503] width 172 height 38
